Goal: Task Accomplishment & Management: Manage account settings

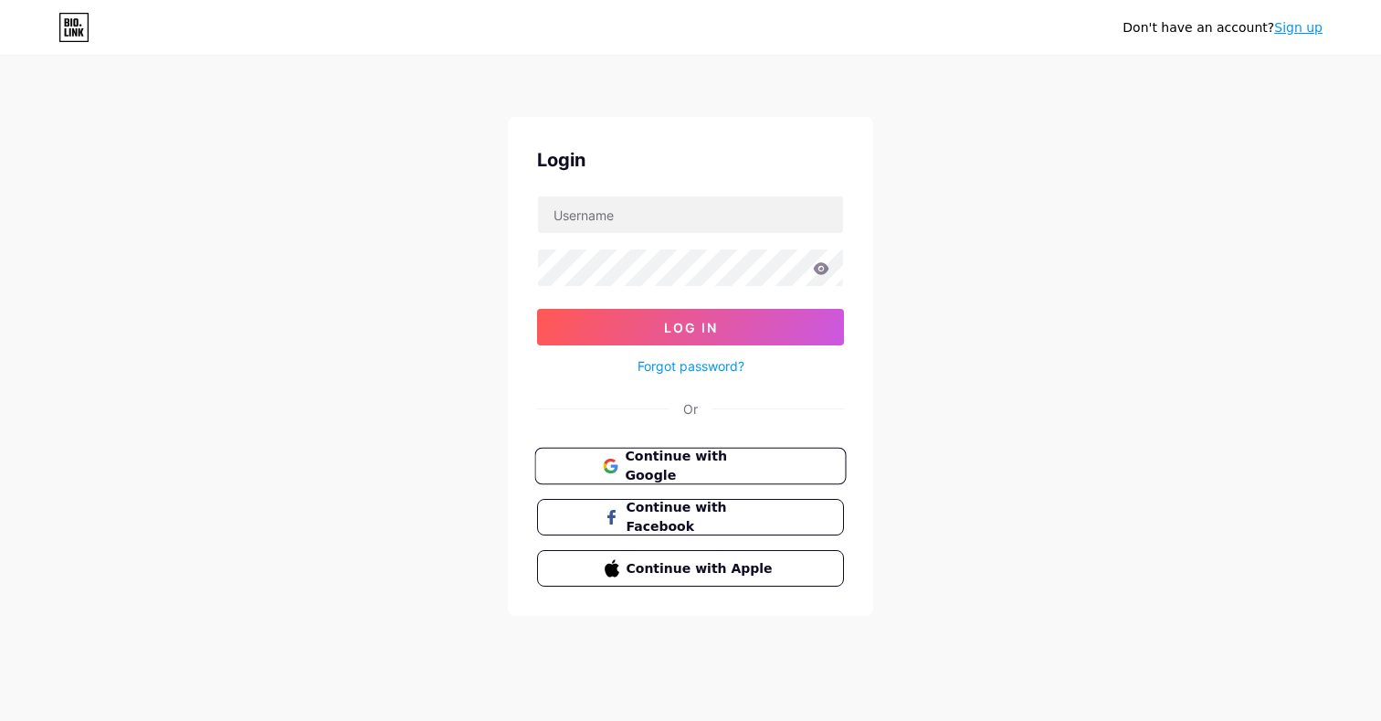
click at [674, 449] on button "Continue with Google" at bounding box center [689, 466] width 311 height 37
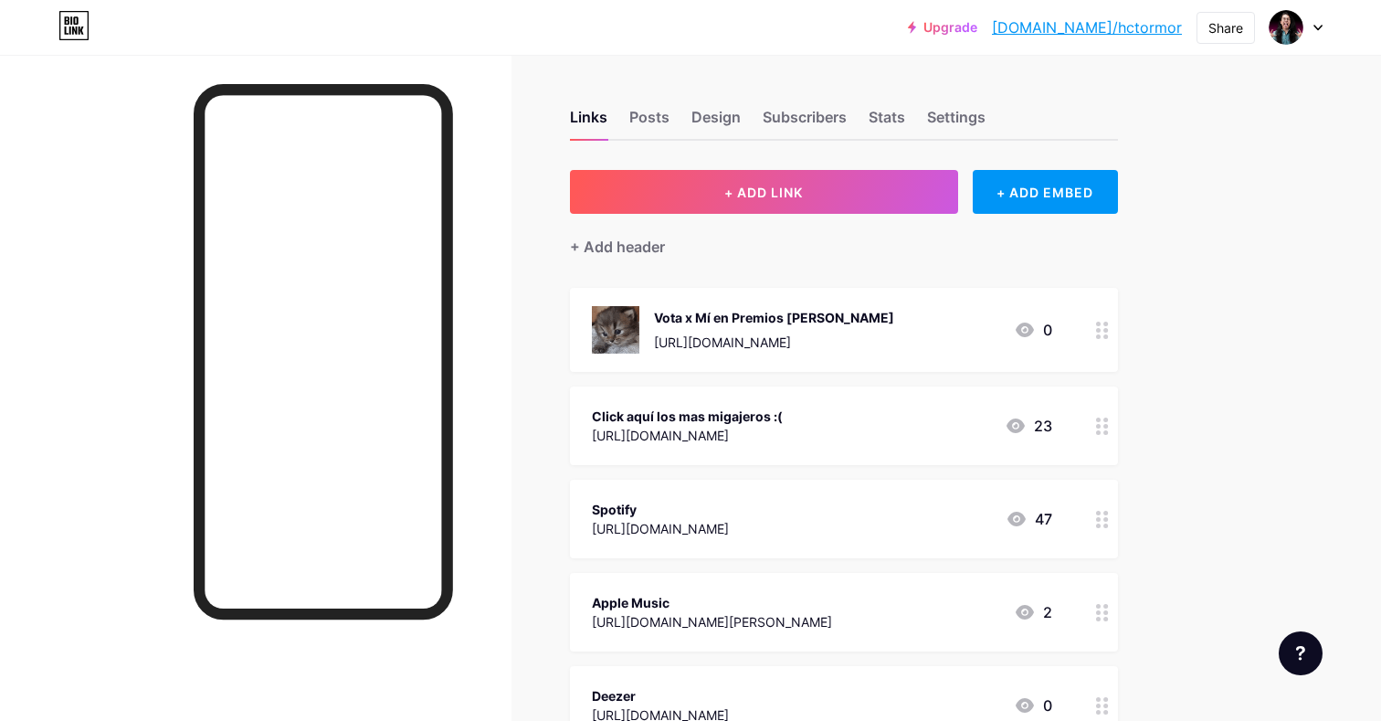
click at [1105, 333] on icon at bounding box center [1102, 330] width 13 height 17
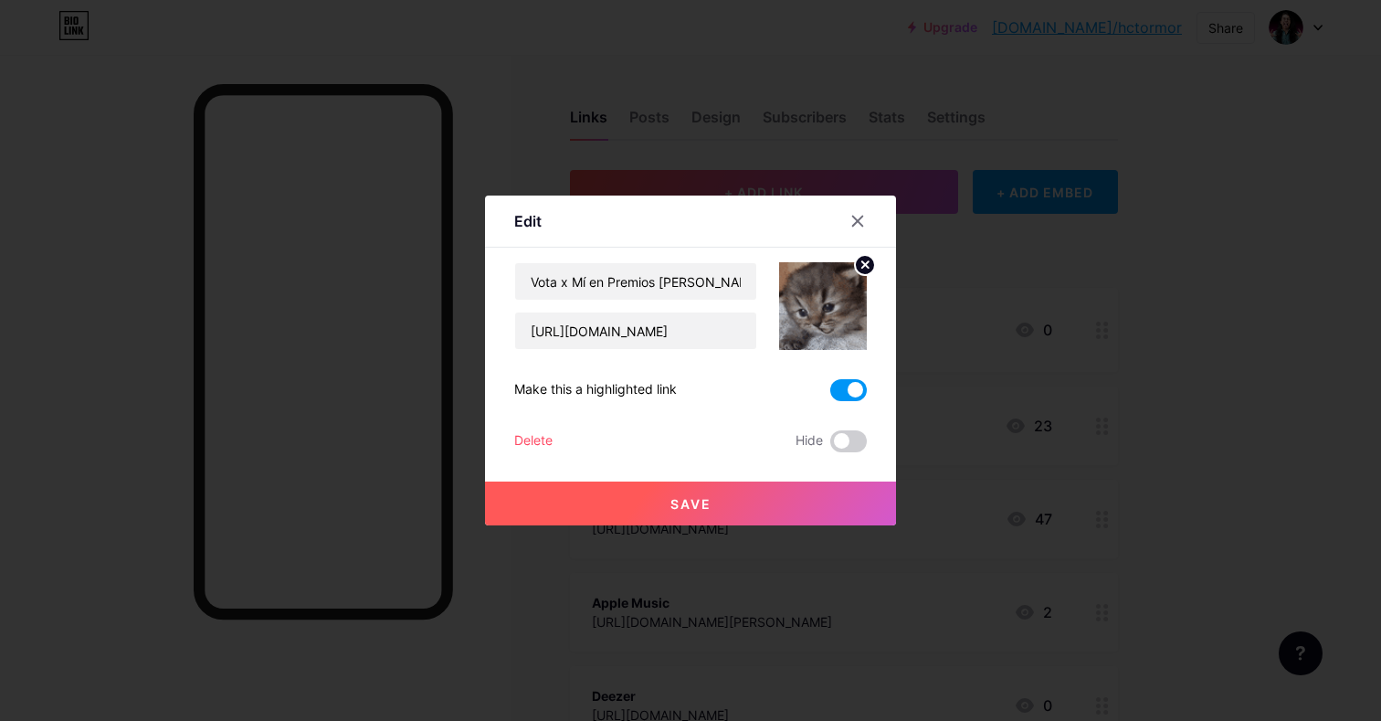
click at [547, 440] on div "Delete" at bounding box center [533, 441] width 38 height 22
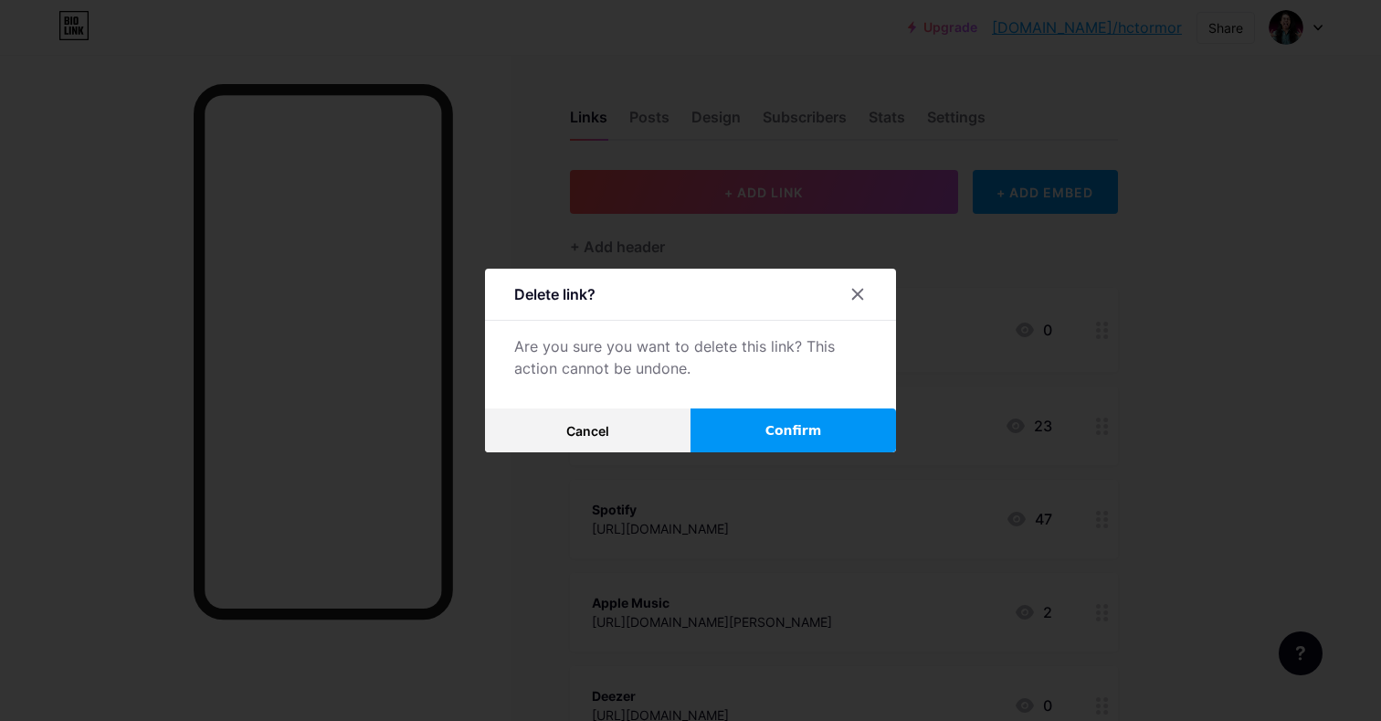
click at [747, 424] on button "Confirm" at bounding box center [794, 430] width 206 height 44
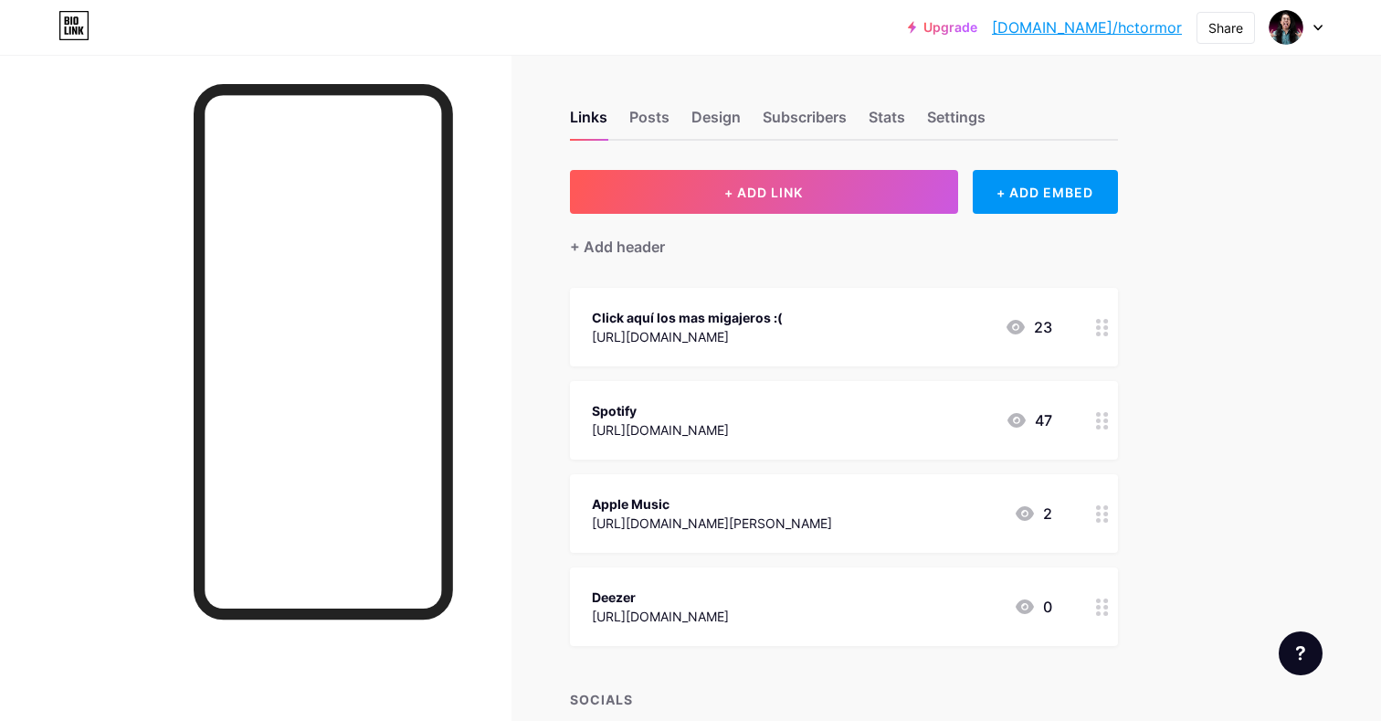
click at [1099, 322] on circle at bounding box center [1098, 321] width 5 height 5
click at [541, 442] on div "Delete" at bounding box center [533, 441] width 38 height 22
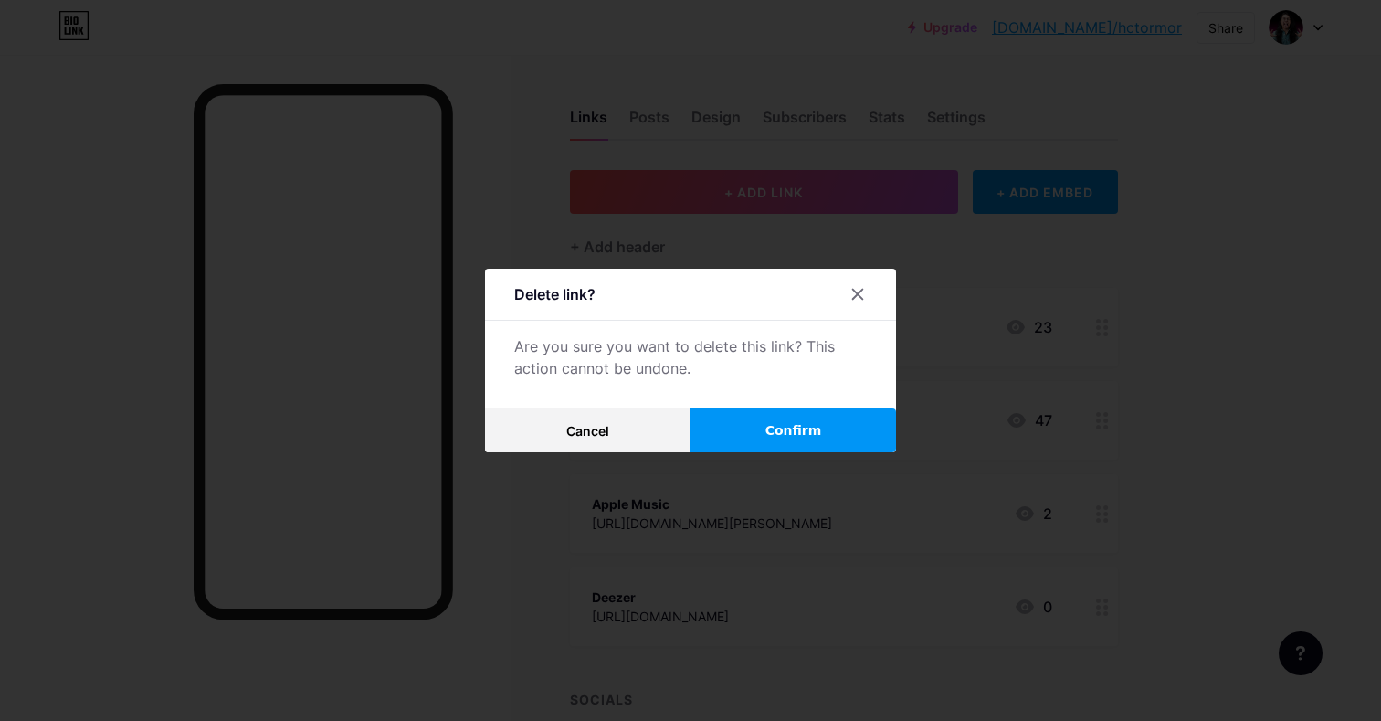
click at [753, 415] on button "Confirm" at bounding box center [794, 430] width 206 height 44
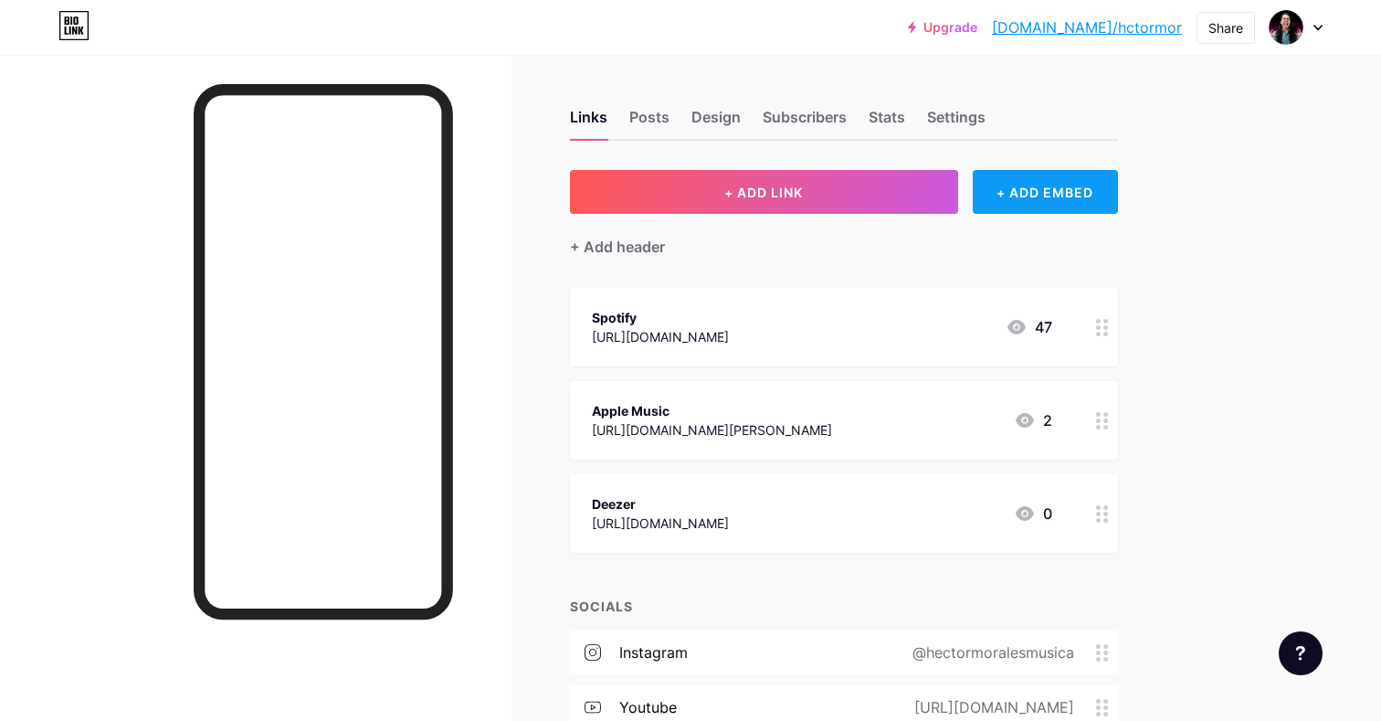
click at [1064, 194] on div "+ ADD EMBED" at bounding box center [1045, 192] width 145 height 44
click at [886, 48] on icon at bounding box center [893, 47] width 15 height 15
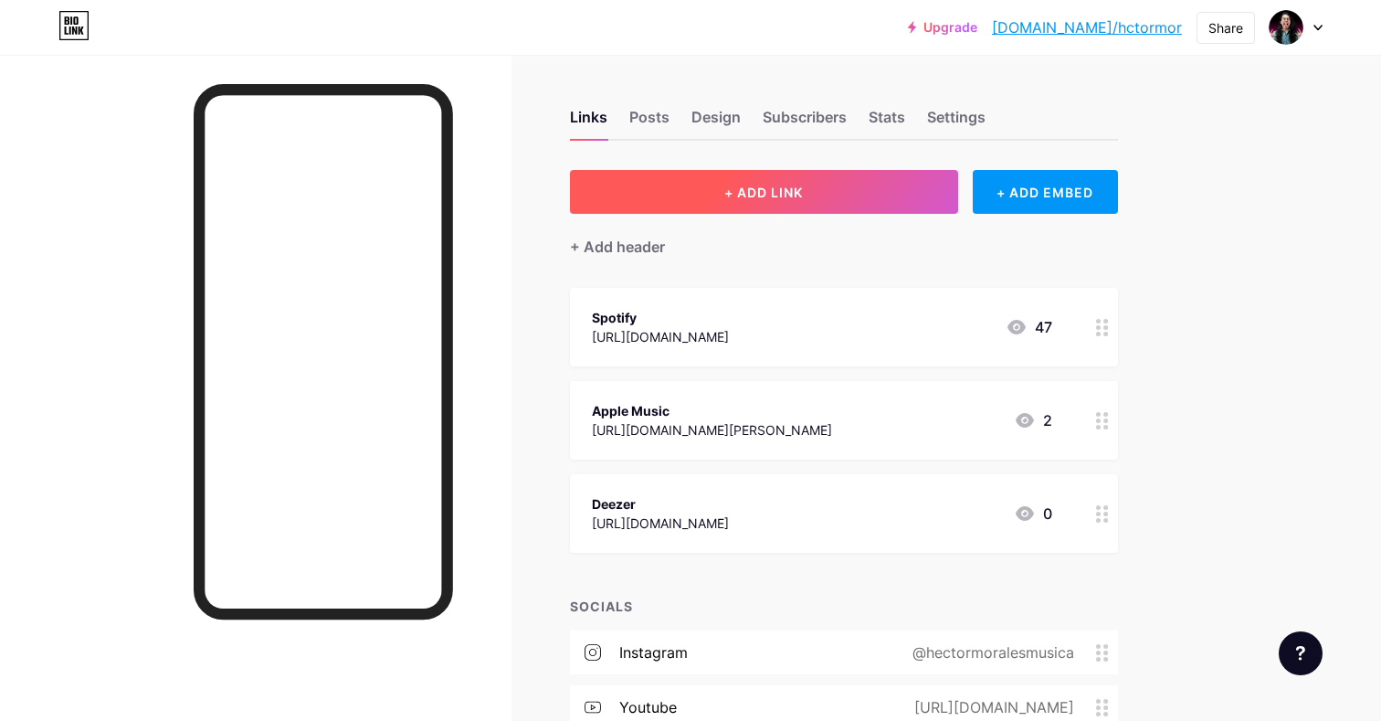
click at [846, 183] on button "+ ADD LINK" at bounding box center [764, 192] width 388 height 44
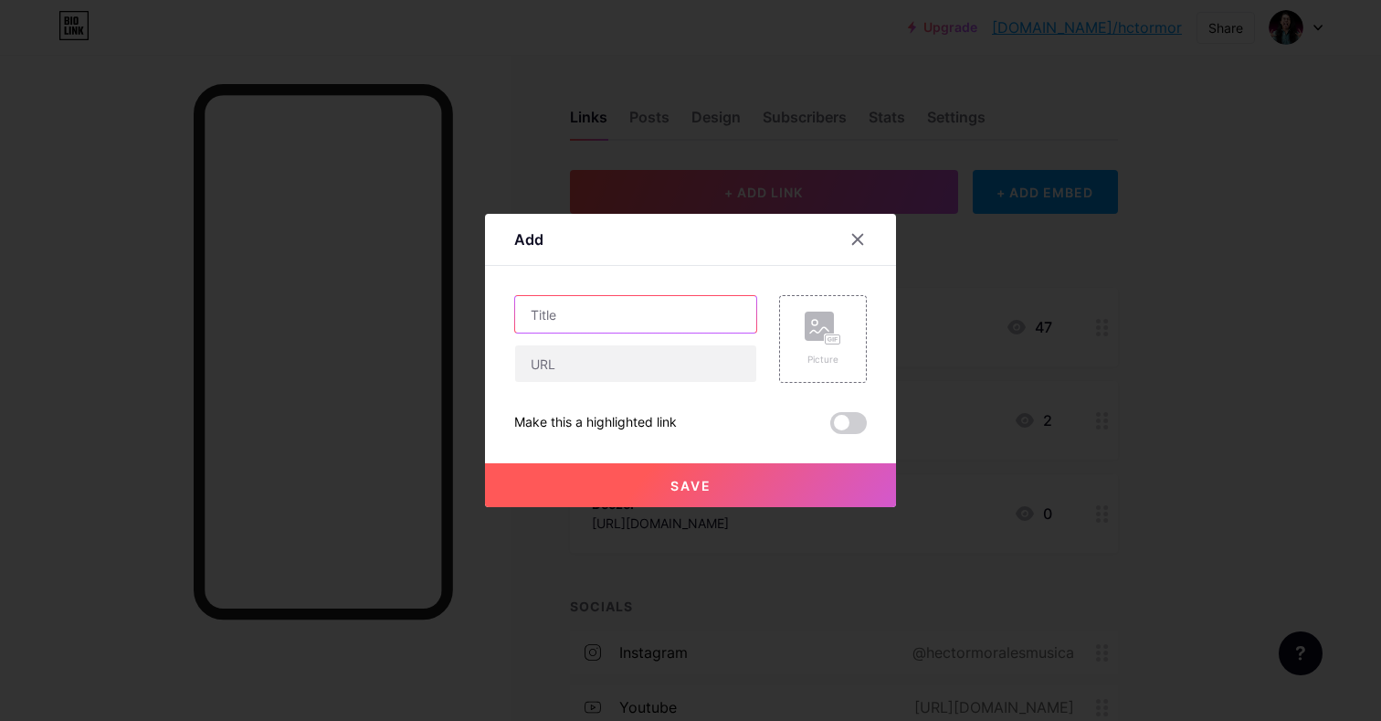
click at [591, 322] on input "text" at bounding box center [635, 314] width 241 height 37
type input "Entradas para próximos shows <3"
click at [596, 367] on input "text" at bounding box center [635, 363] width 241 height 37
paste input "https://salypimientaproducciones.com/eventos/"
type input "https://salypimientaproducciones.com/eventos/"
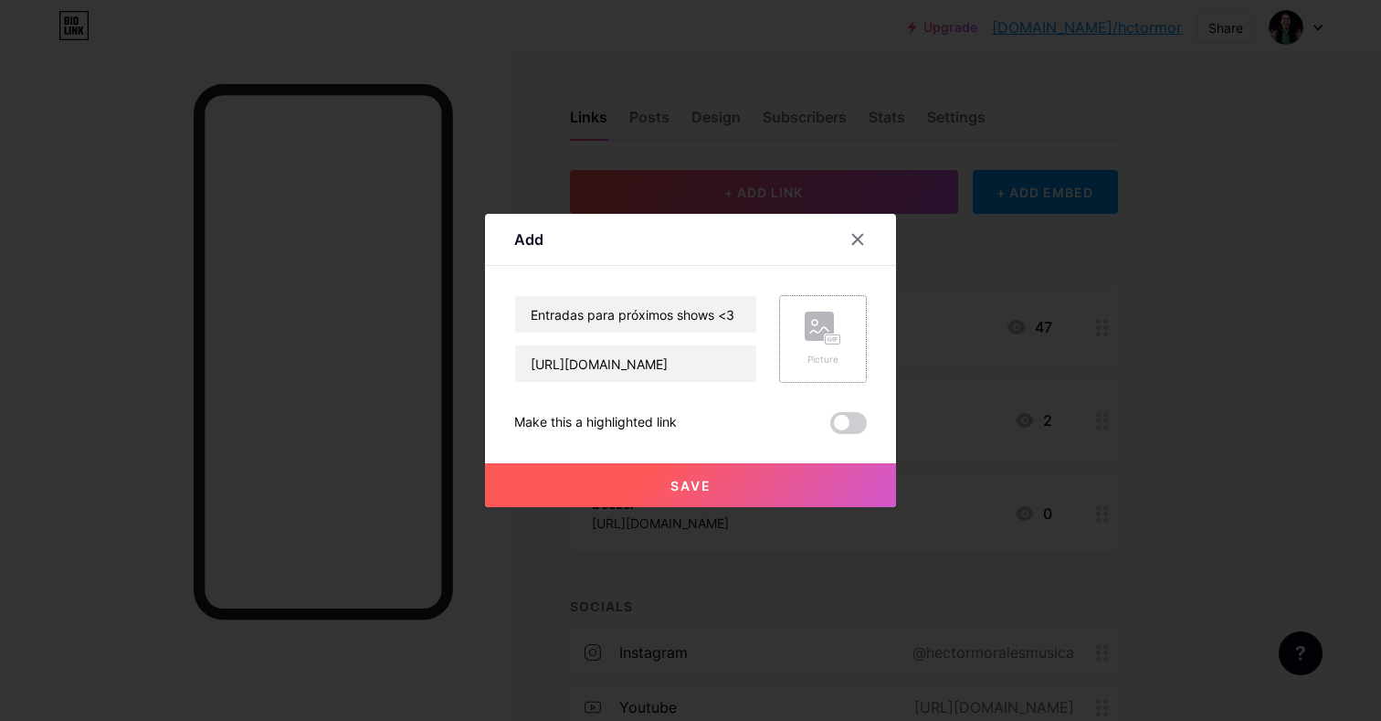
click at [805, 353] on div "Picture" at bounding box center [823, 360] width 37 height 14
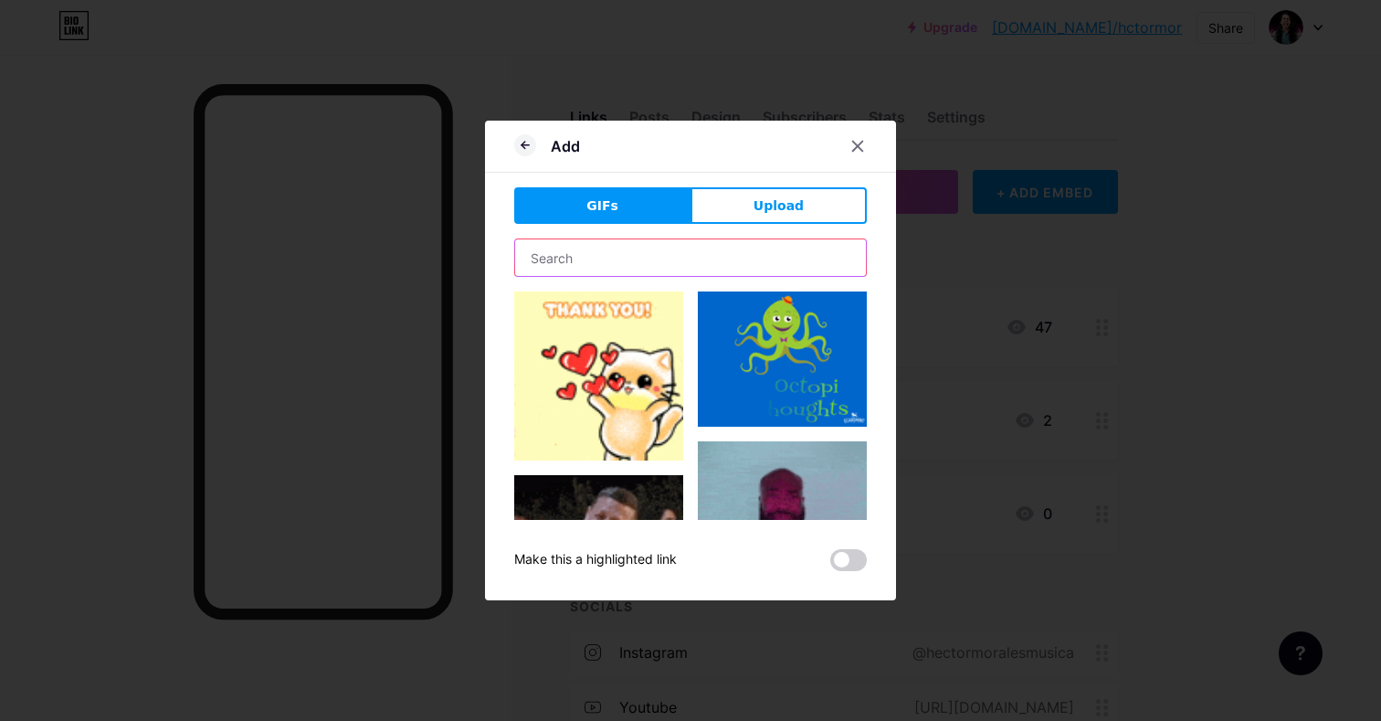
click at [644, 251] on input "text" at bounding box center [690, 257] width 351 height 37
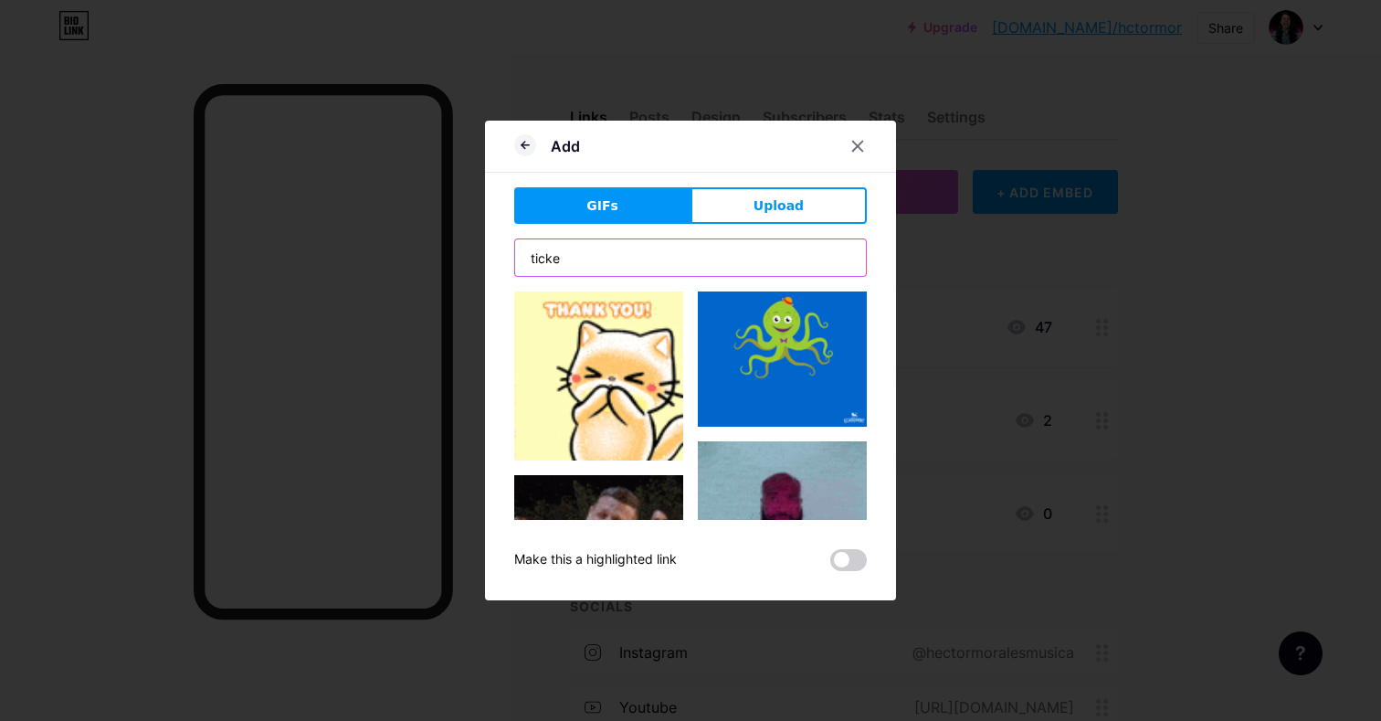
type input "ticket"
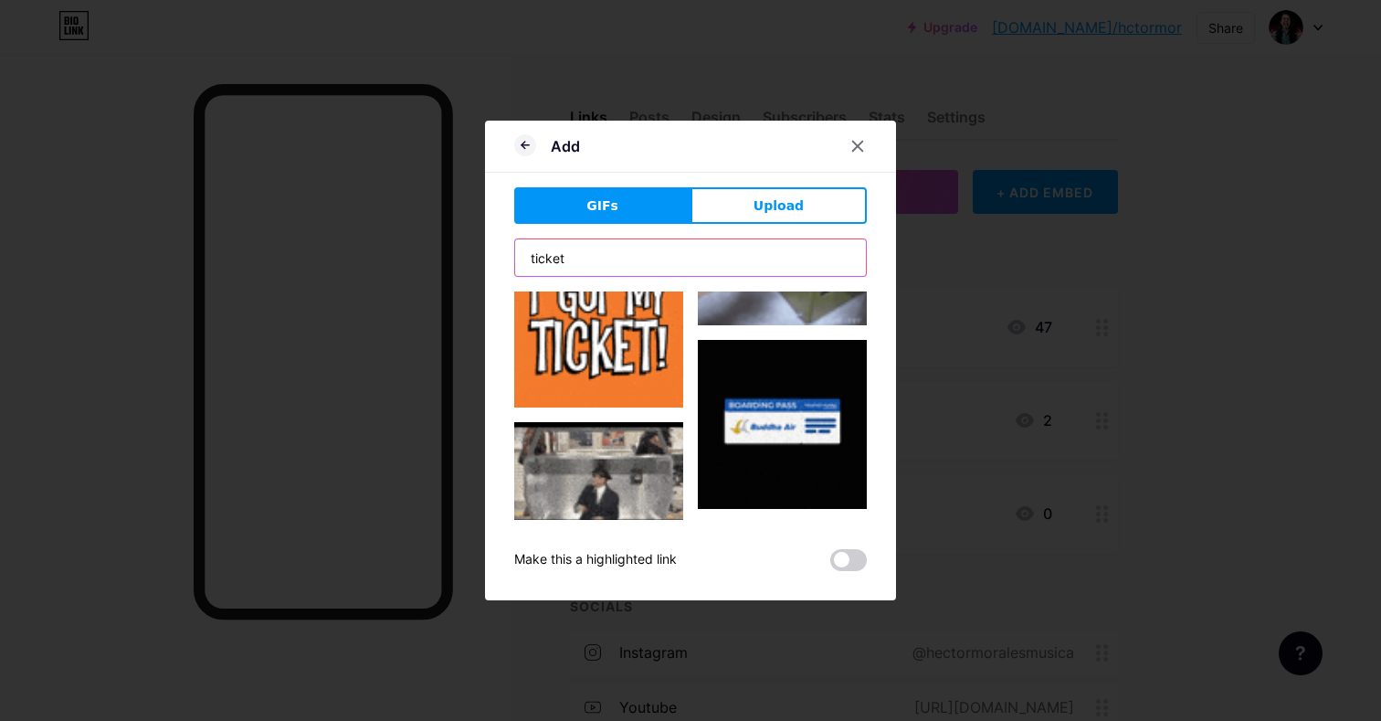
scroll to position [3637, 0]
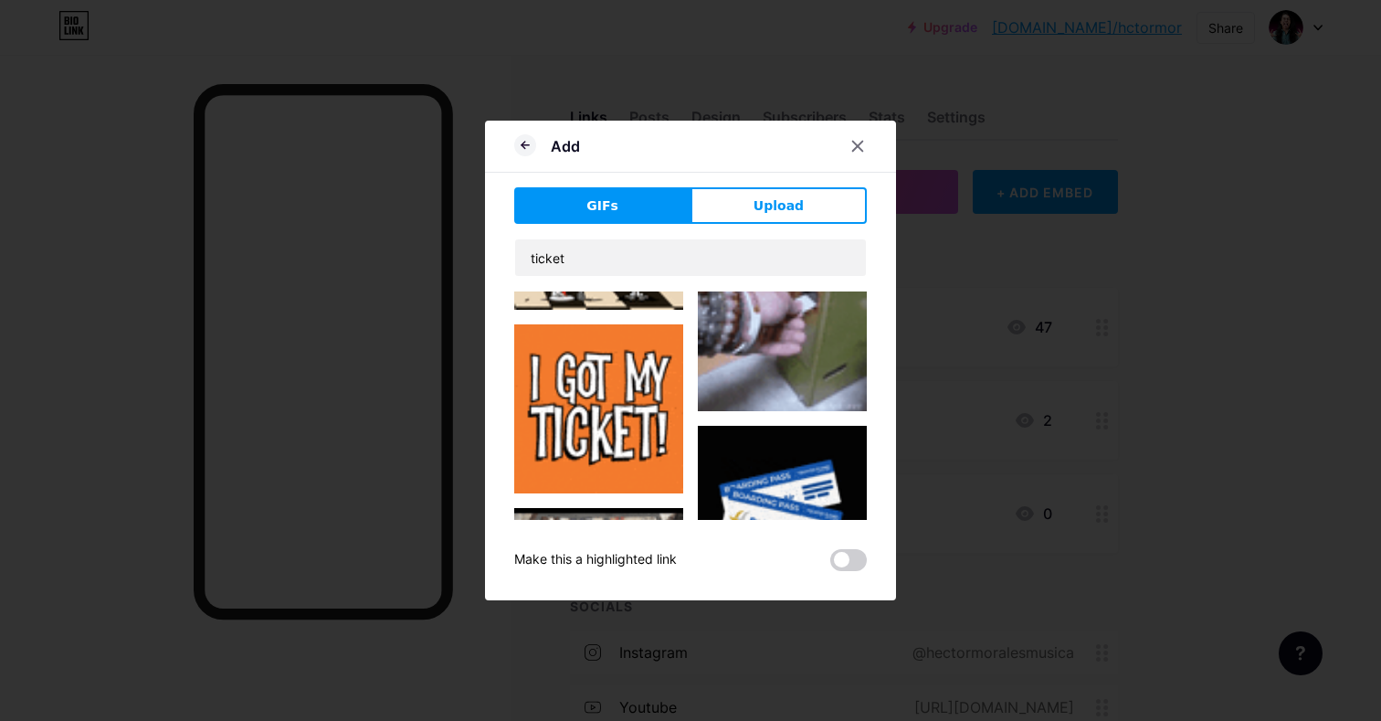
click at [639, 364] on img at bounding box center [598, 408] width 169 height 169
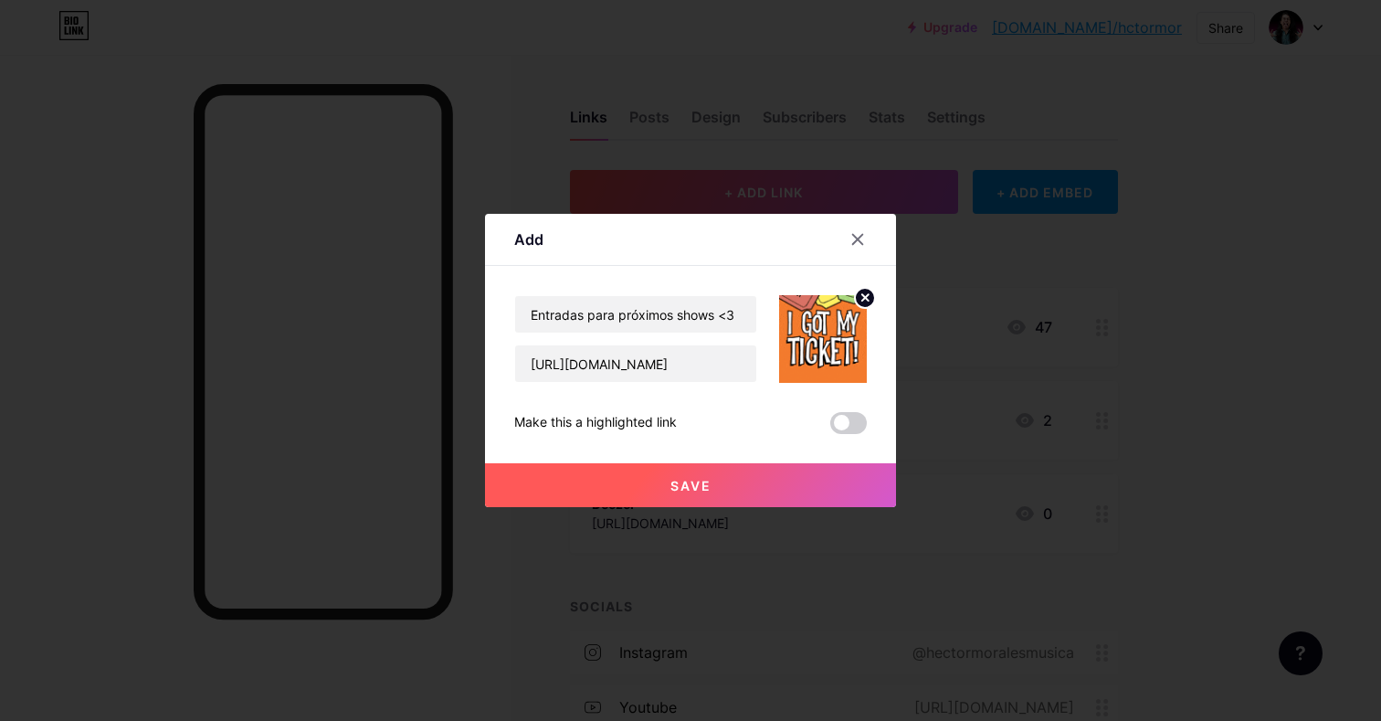
click at [726, 477] on button "Save" at bounding box center [690, 485] width 411 height 44
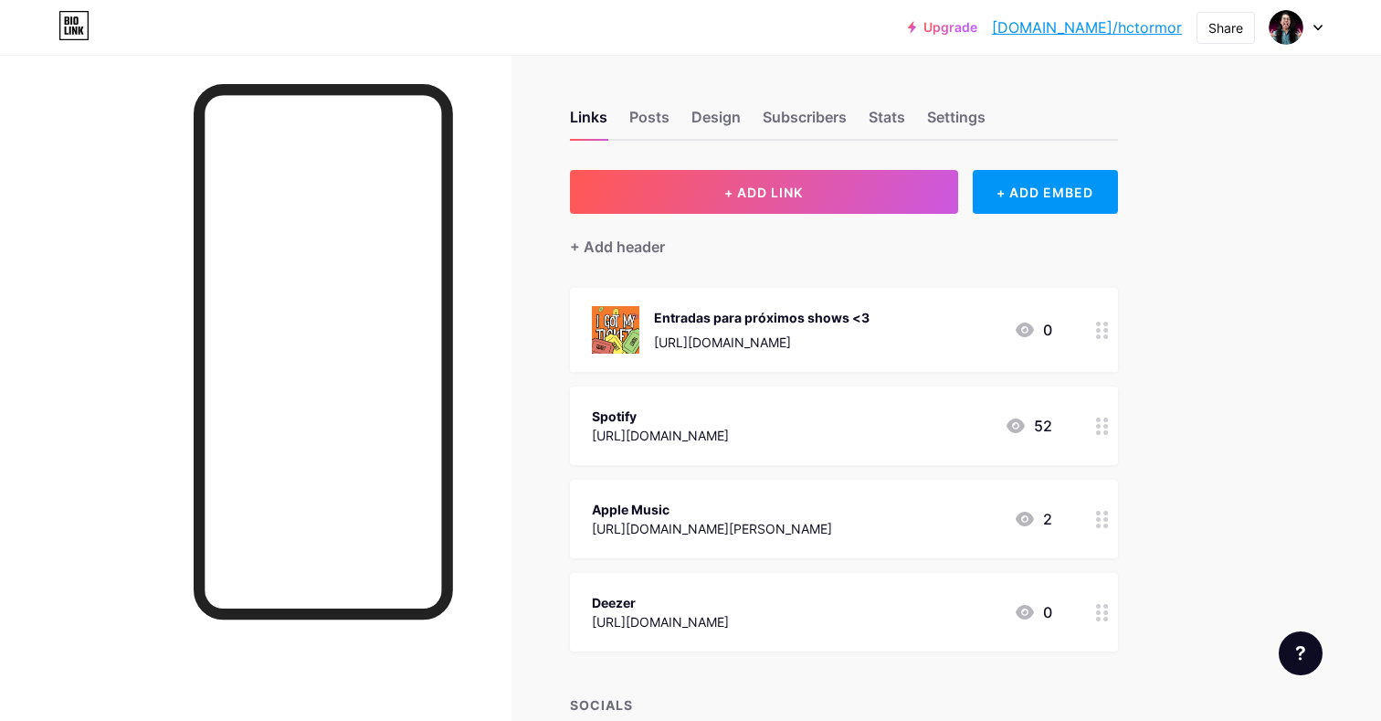
click at [1088, 327] on div at bounding box center [1102, 330] width 31 height 84
click at [834, 396] on span at bounding box center [848, 390] width 37 height 22
click at [830, 395] on input "checkbox" at bounding box center [830, 395] width 0 height 0
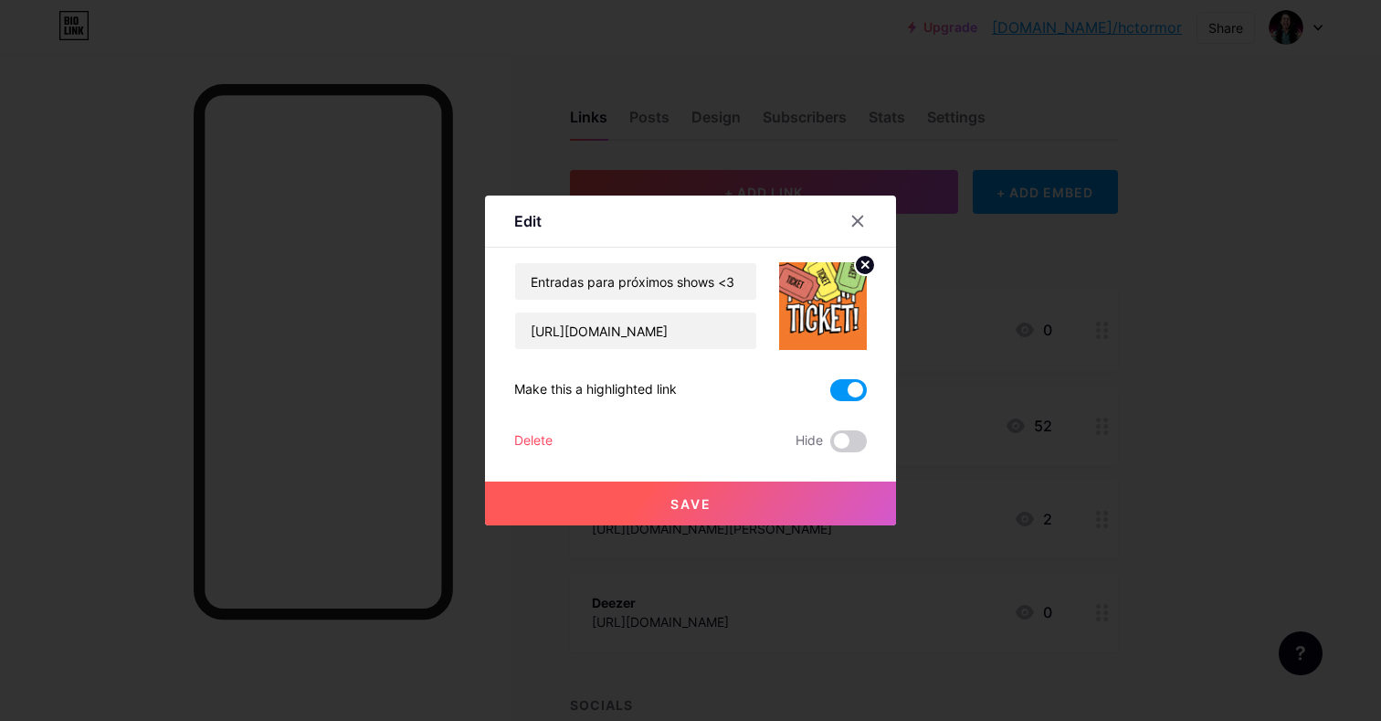
click at [766, 505] on button "Save" at bounding box center [690, 503] width 411 height 44
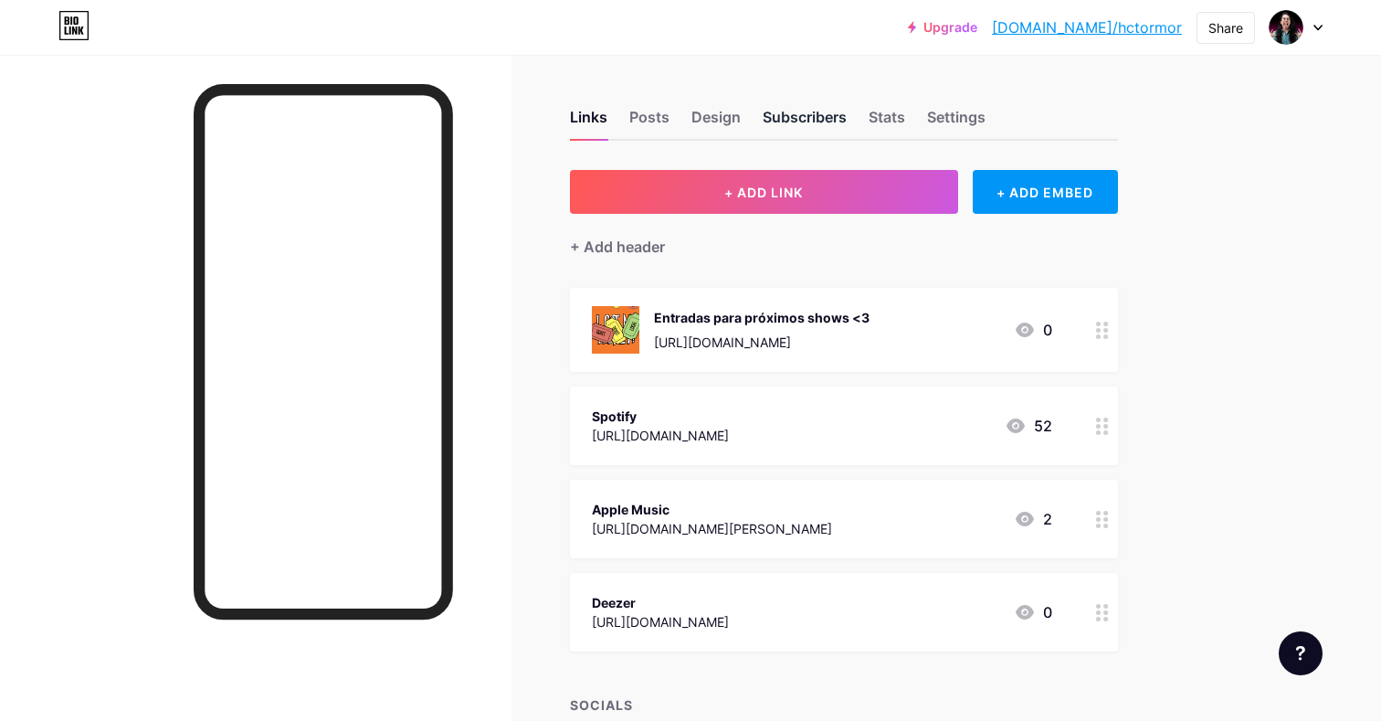
scroll to position [0, 0]
click at [645, 125] on div "Posts" at bounding box center [649, 122] width 40 height 33
click at [717, 121] on div "Design" at bounding box center [715, 122] width 49 height 33
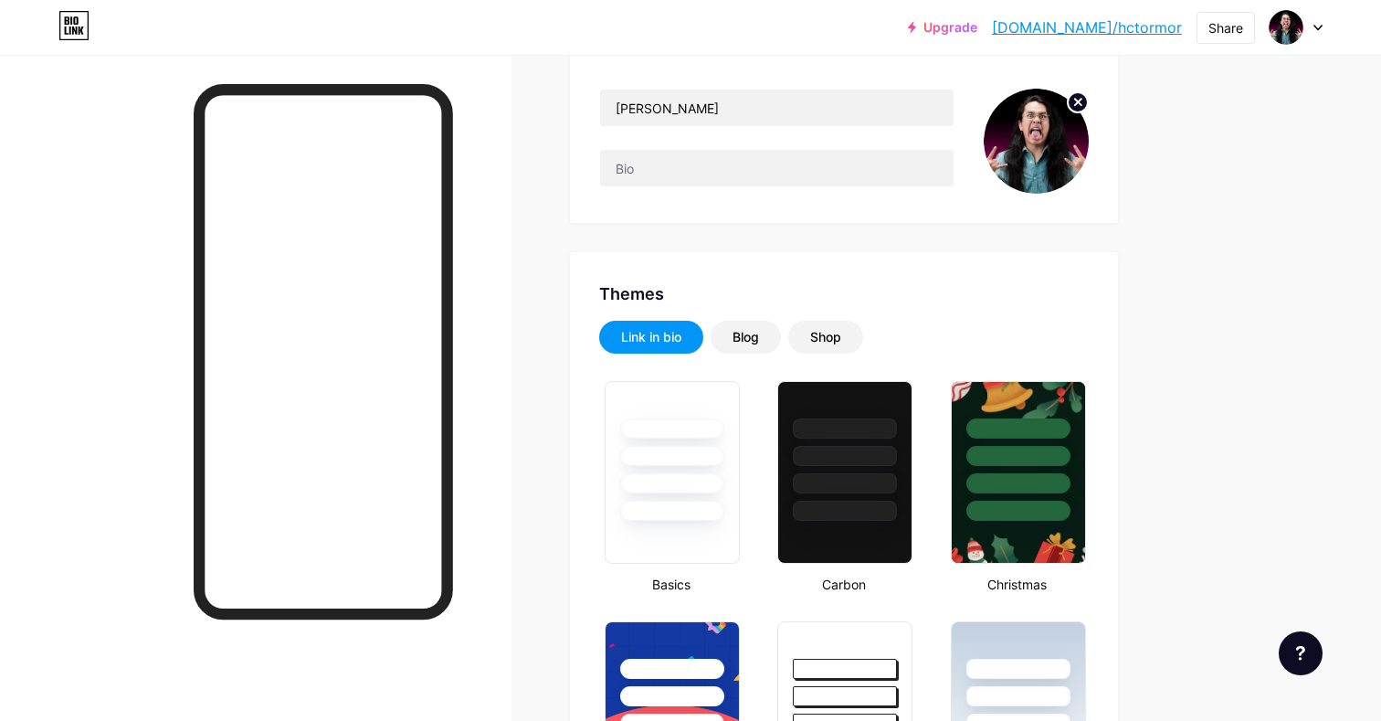
type input "#f1c9fe"
type input "#000000"
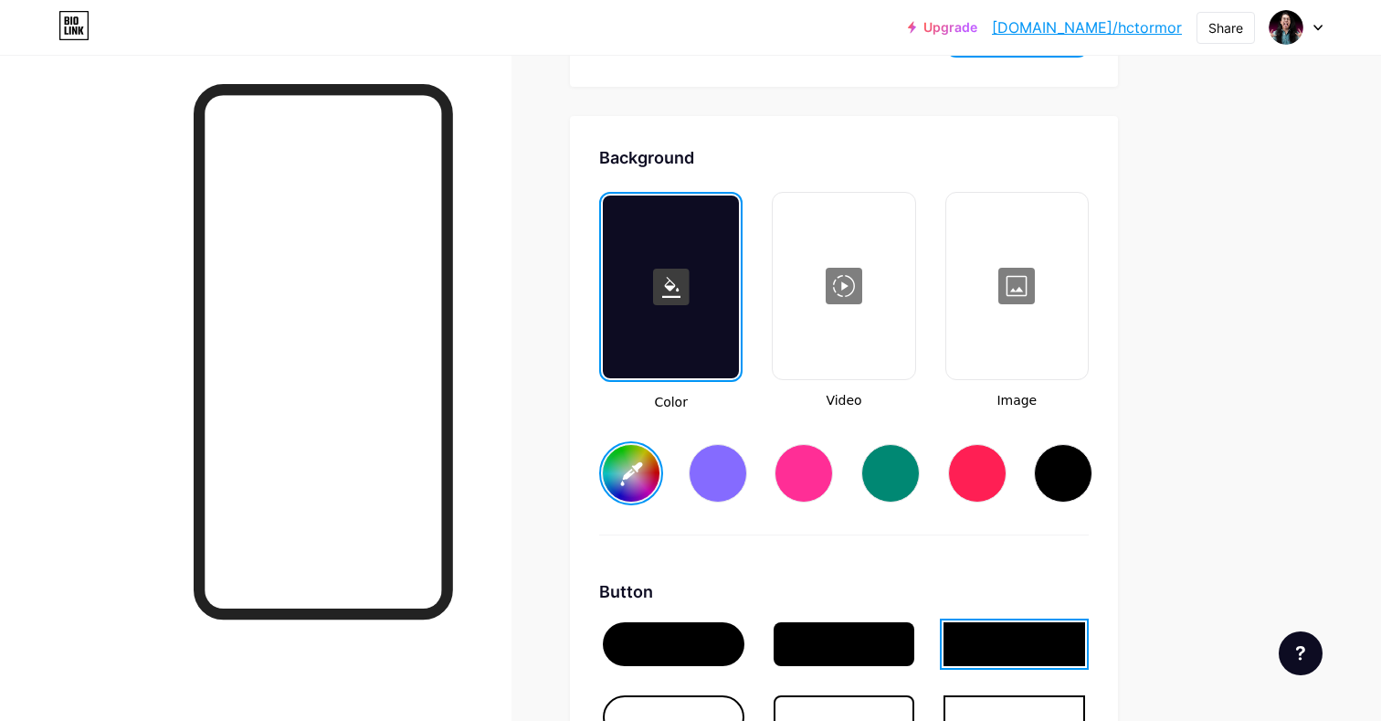
scroll to position [2381, 0]
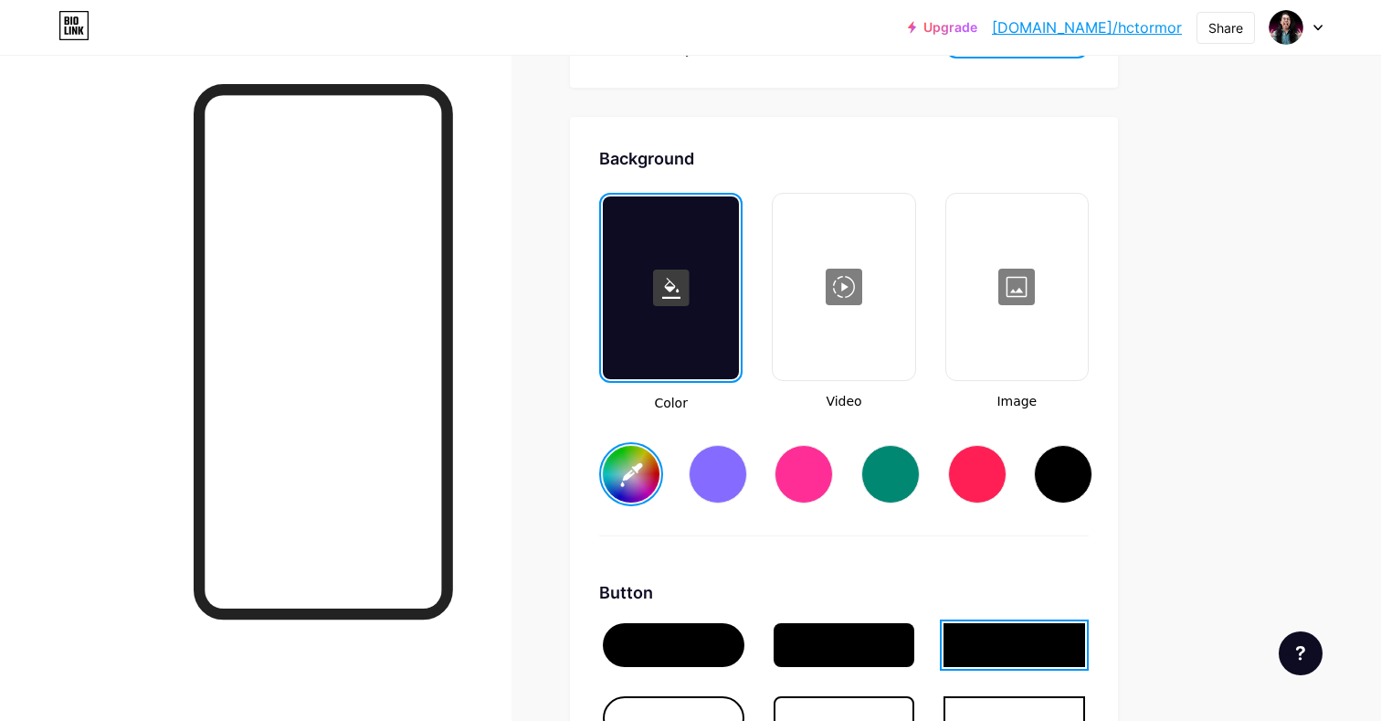
click at [670, 267] on div at bounding box center [671, 287] width 136 height 183
click at [808, 468] on div at bounding box center [804, 474] width 58 height 58
click at [623, 476] on input "#ff2e96" at bounding box center [631, 474] width 57 height 57
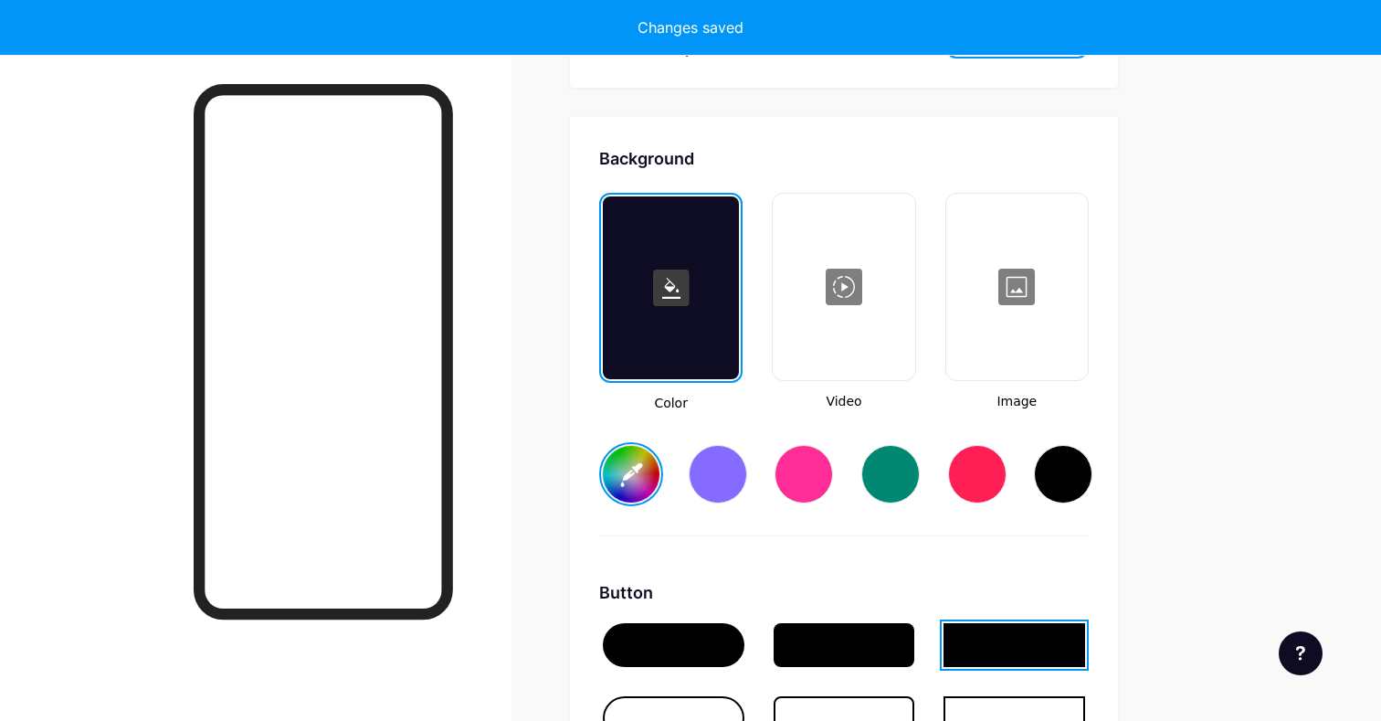
type input "#d357fe"
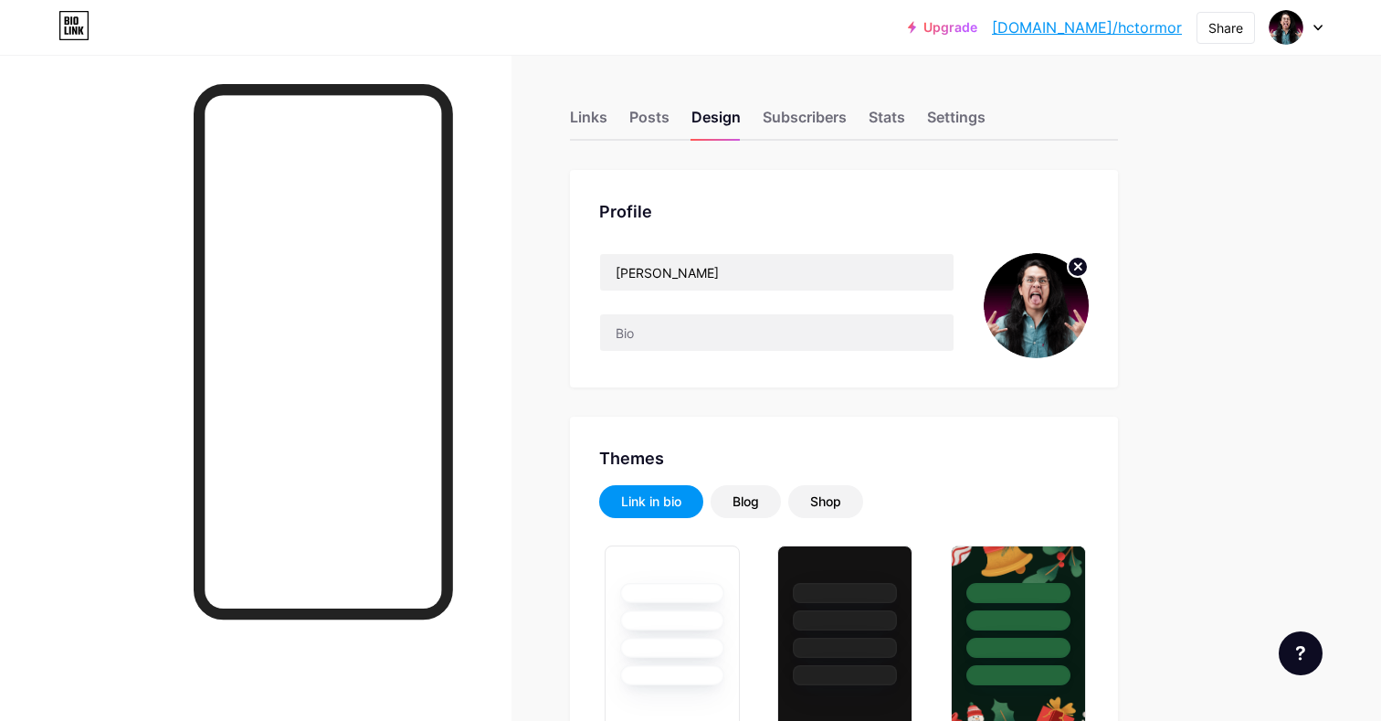
scroll to position [0, 0]
click at [828, 321] on input "text" at bounding box center [777, 332] width 354 height 37
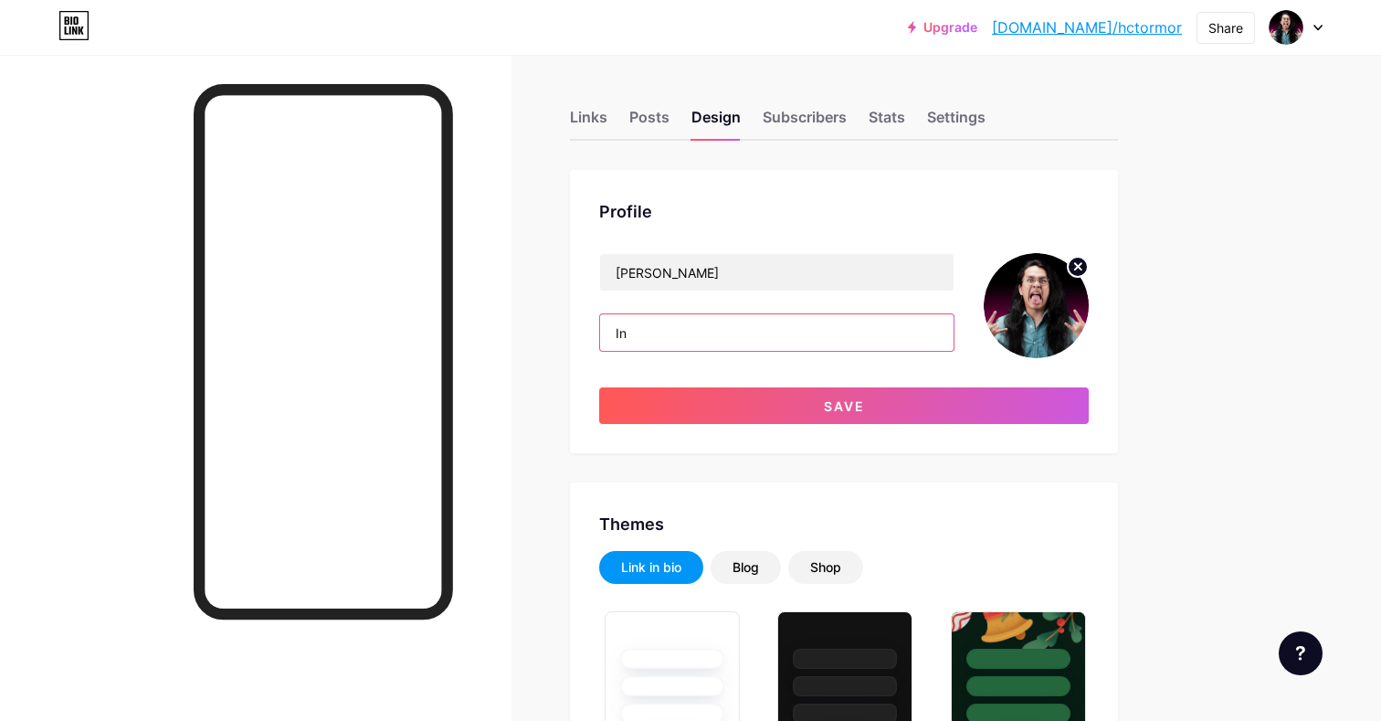
type input "I"
type input "intento de cantautor"
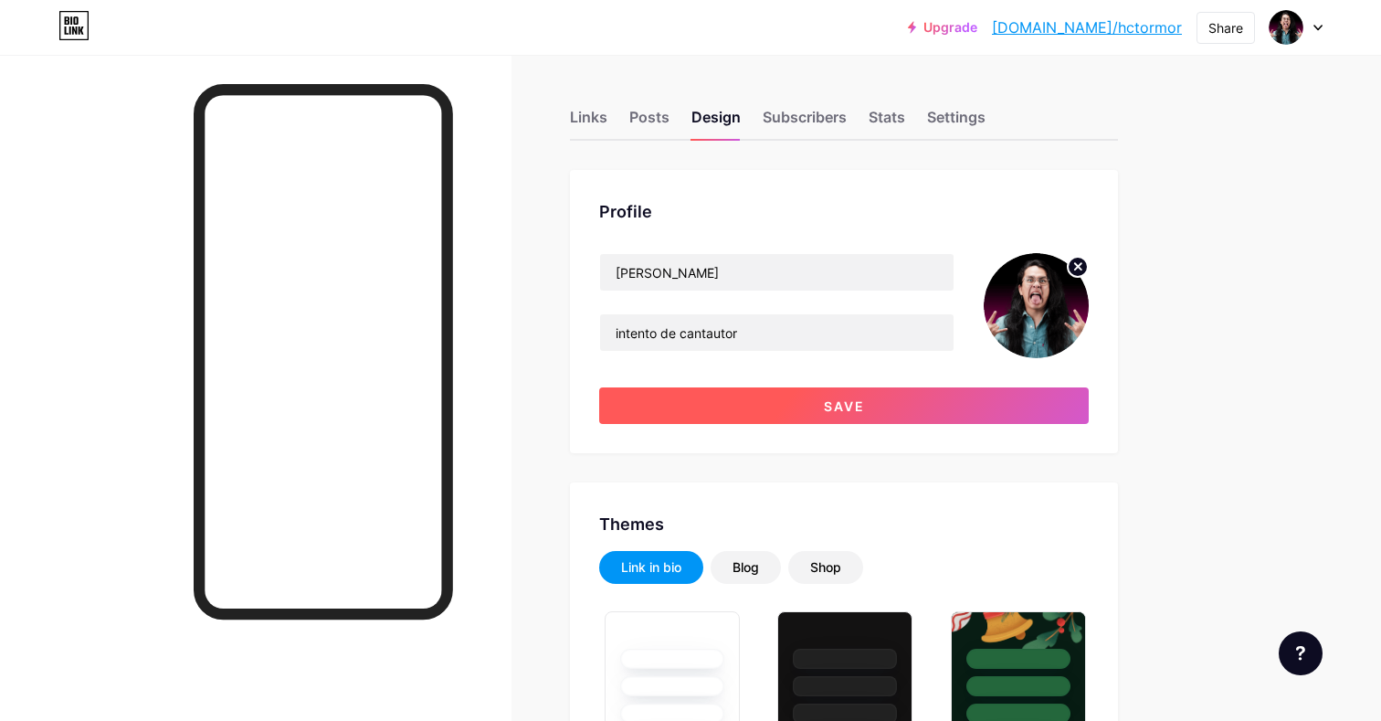
click at [773, 396] on button "Save" at bounding box center [844, 405] width 490 height 37
type input "#d357fe"
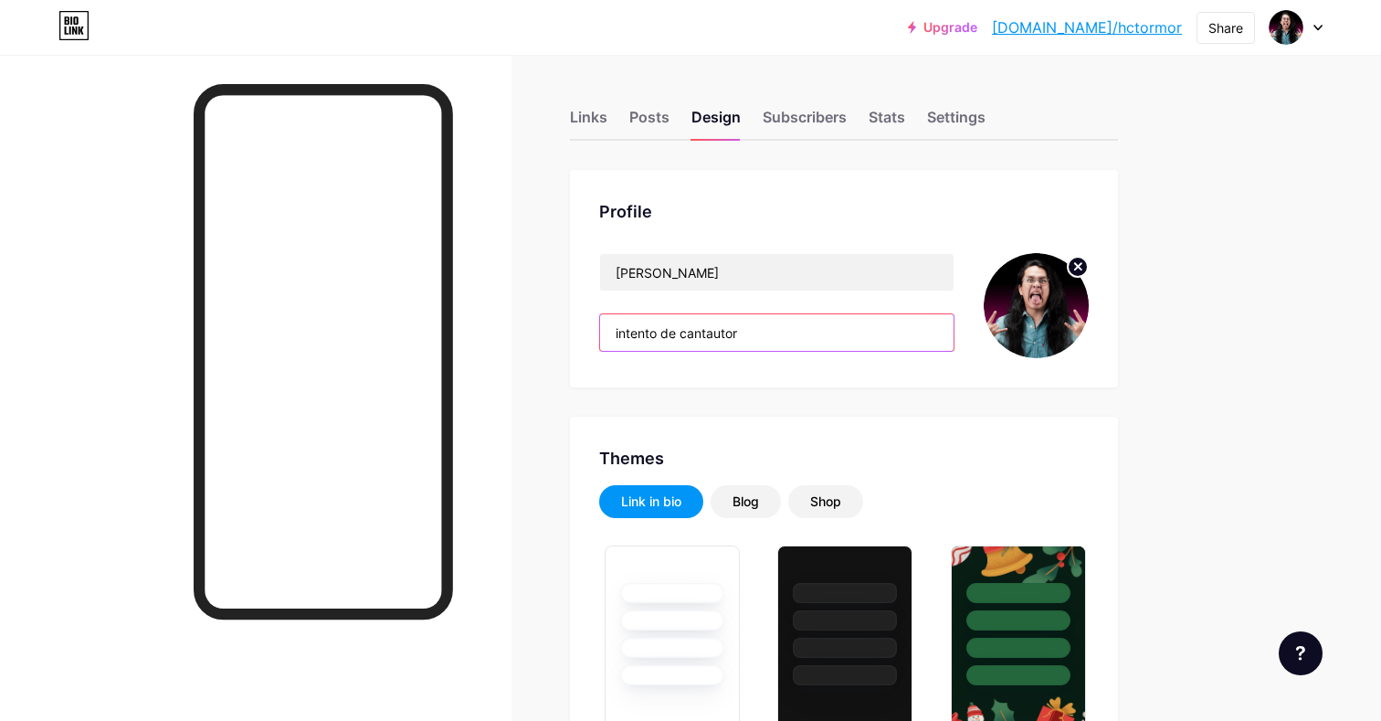
click at [766, 336] on input "intento de cantautor" at bounding box center [777, 332] width 354 height 37
drag, startPoint x: 766, startPoint y: 336, endPoint x: 550, endPoint y: 288, distance: 221.8
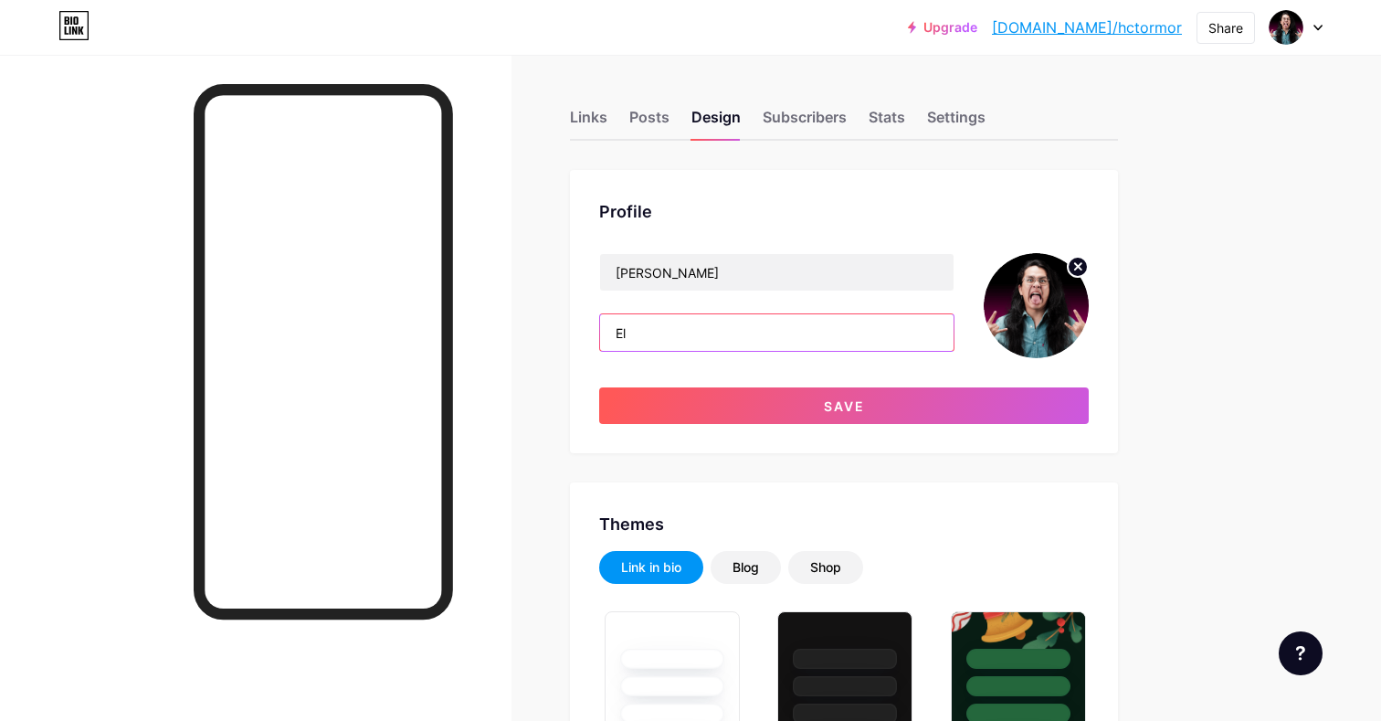
type input "E"
type input "¿"
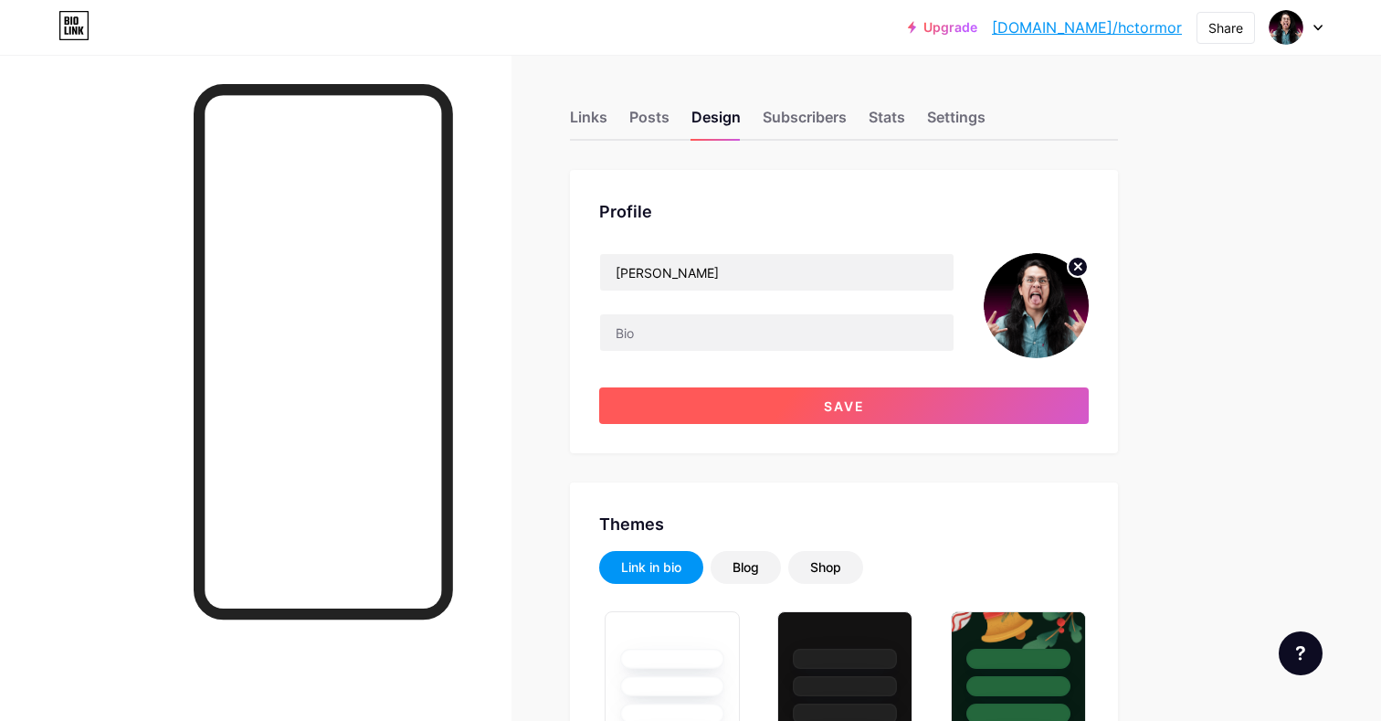
click at [751, 392] on button "Save" at bounding box center [844, 405] width 490 height 37
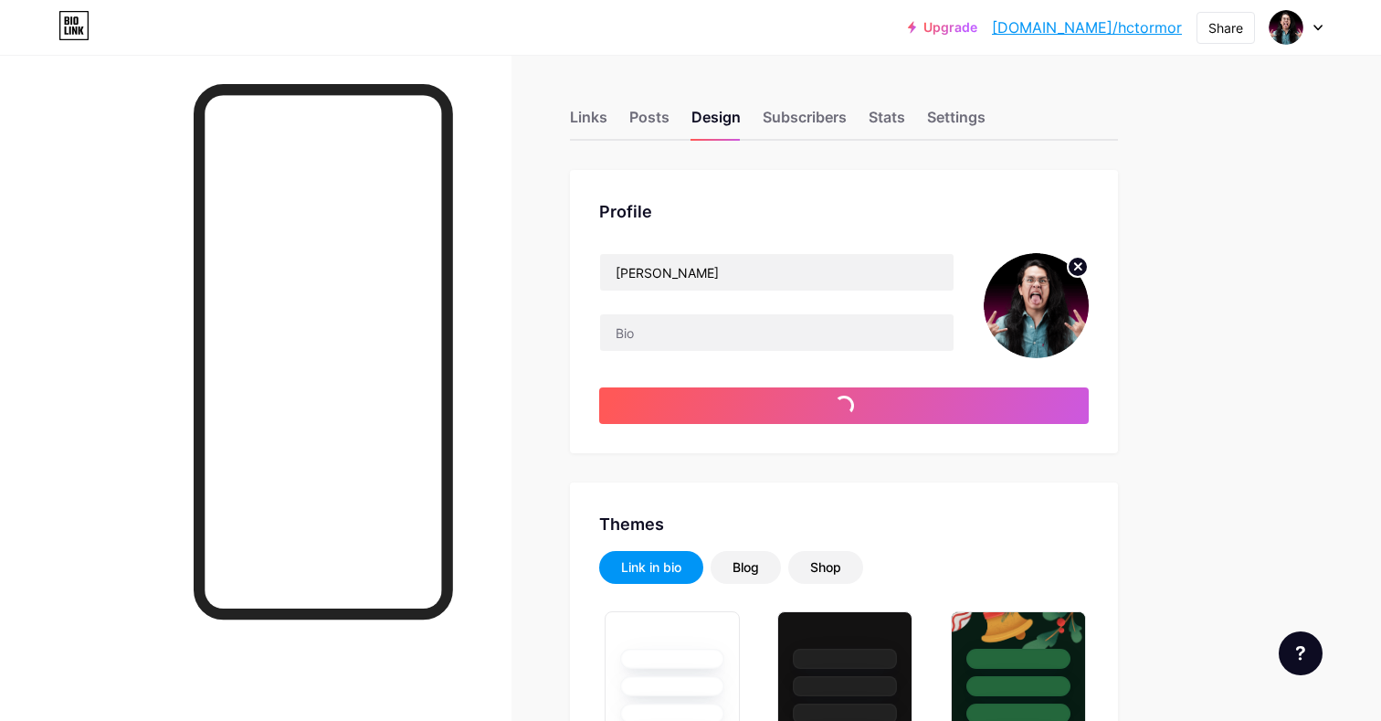
type input "#d357fe"
